Goal: Information Seeking & Learning: Compare options

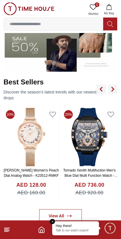
scroll to position [185, 0]
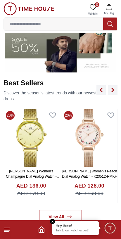
click at [28, 132] on img at bounding box center [31, 138] width 55 height 58
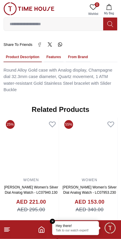
scroll to position [401, 0]
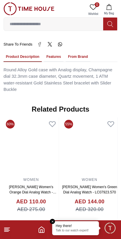
click at [99, 141] on img at bounding box center [89, 146] width 55 height 58
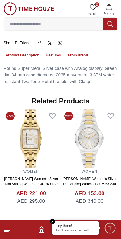
scroll to position [432, 0]
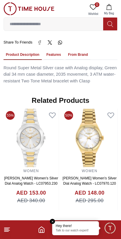
click at [100, 141] on img at bounding box center [89, 138] width 55 height 58
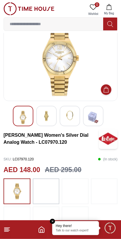
scroll to position [23, 0]
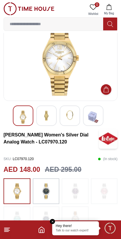
click at [85, 73] on img at bounding box center [60, 58] width 104 height 76
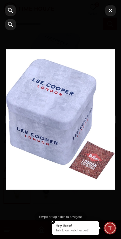
click at [67, 66] on div at bounding box center [60, 119] width 109 height 140
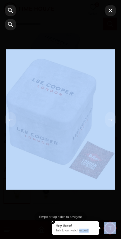
click at [110, 168] on div at bounding box center [101, 119] width 40 height 239
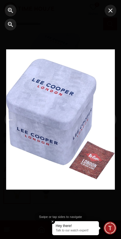
click at [105, 10] on button "button" at bounding box center [110, 11] width 12 height 12
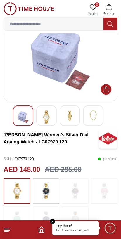
click at [46, 116] on img at bounding box center [46, 116] width 11 height 13
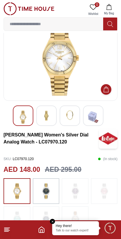
click at [11, 226] on footer at bounding box center [60, 229] width 121 height 19
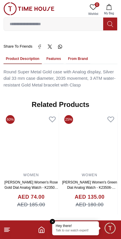
scroll to position [428, 0]
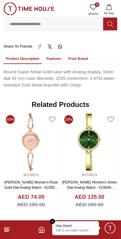
click at [89, 138] on img at bounding box center [89, 142] width 55 height 58
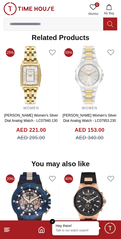
scroll to position [453, 0]
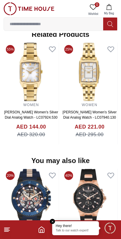
click at [32, 75] on img at bounding box center [31, 72] width 55 height 58
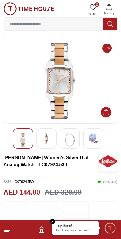
click at [49, 134] on img at bounding box center [46, 138] width 11 height 11
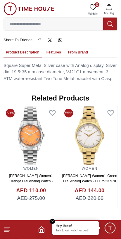
click at [87, 142] on img at bounding box center [89, 135] width 55 height 58
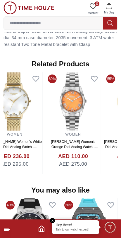
scroll to position [469, 0]
